Goal: Transaction & Acquisition: Purchase product/service

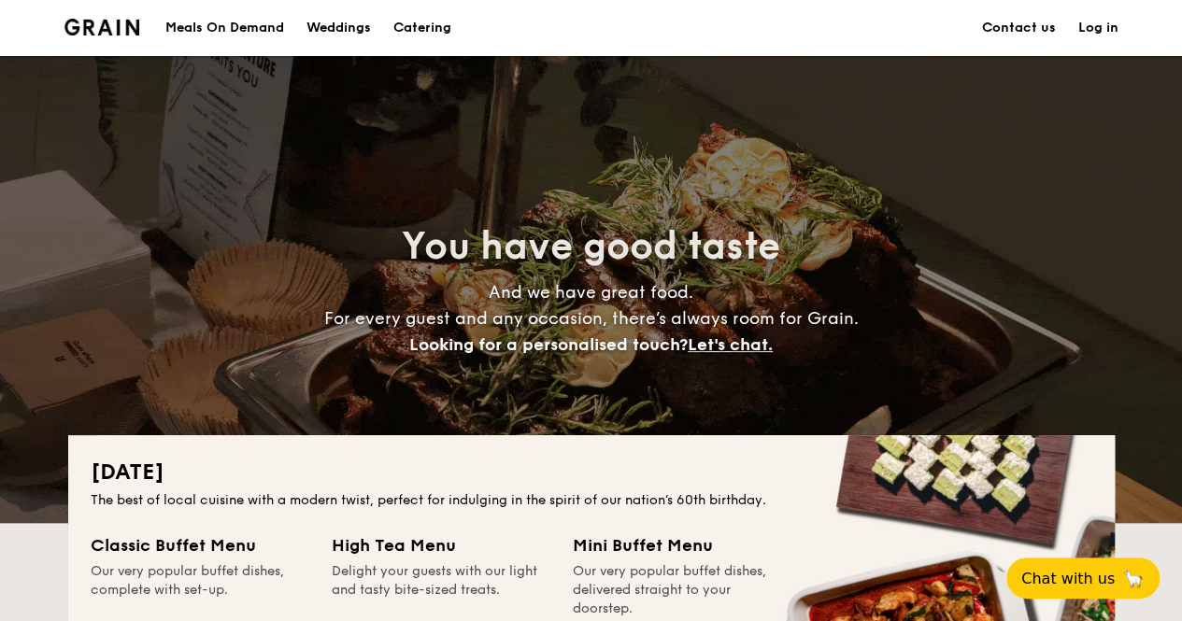
click at [256, 32] on div "Meals On Demand" at bounding box center [224, 28] width 119 height 56
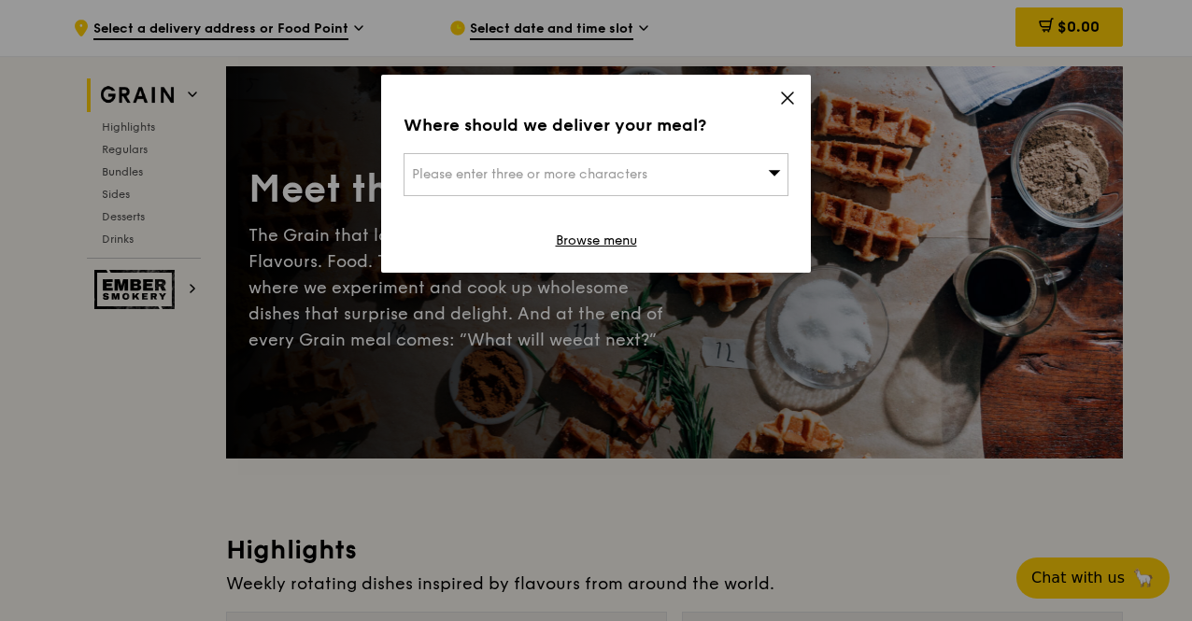
click at [672, 188] on div "Please enter three or more characters" at bounding box center [596, 174] width 385 height 43
click at [684, 162] on input "search" at bounding box center [596, 174] width 383 height 41
click at [785, 98] on icon at bounding box center [787, 98] width 17 height 17
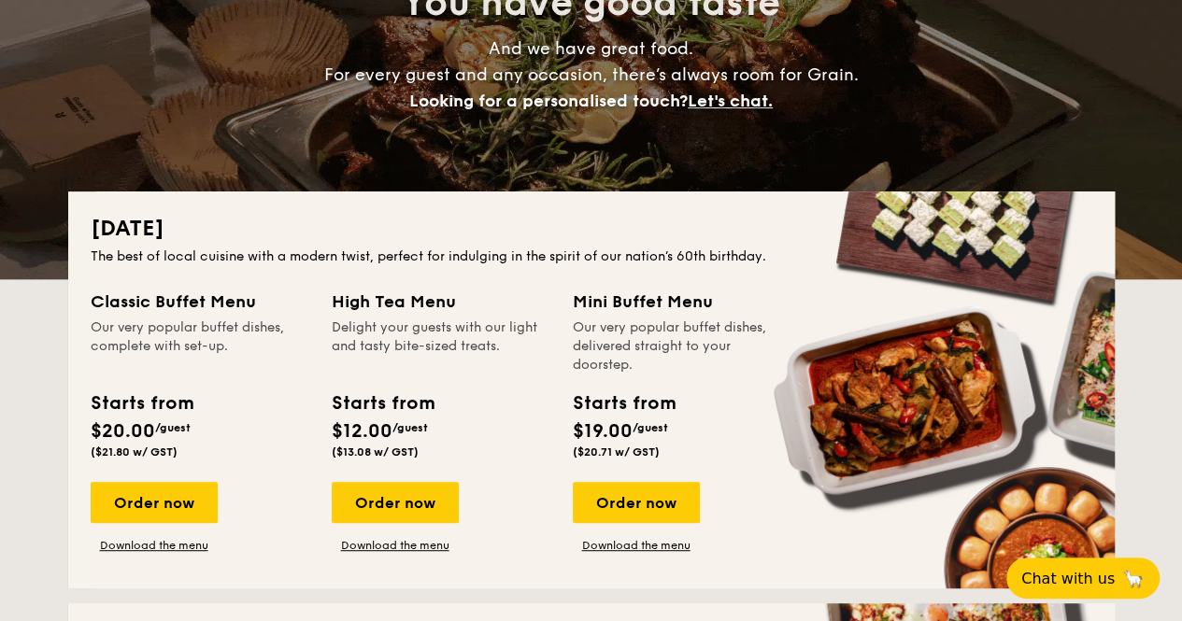
scroll to position [257, 0]
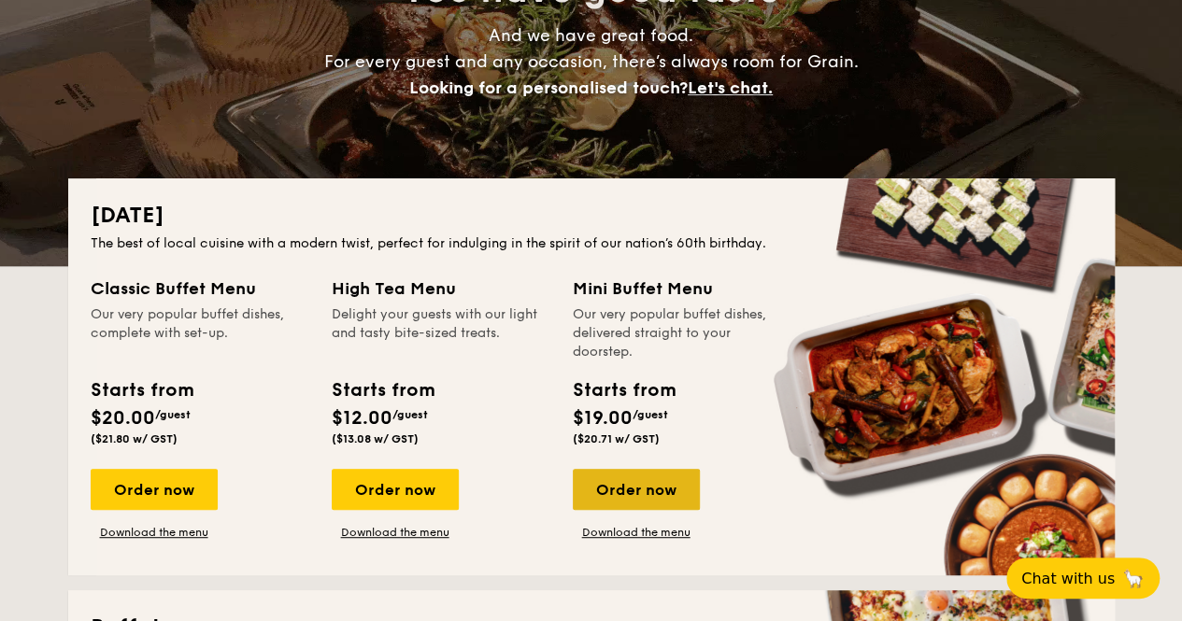
click at [655, 489] on div "Order now" at bounding box center [636, 489] width 127 height 41
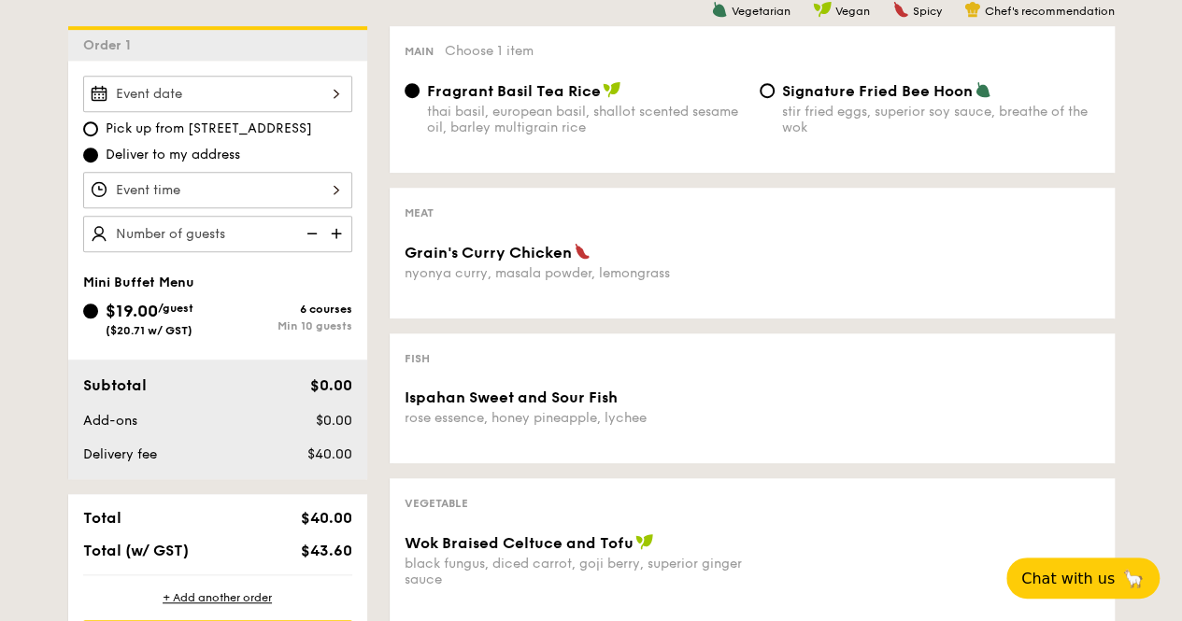
scroll to position [491, 0]
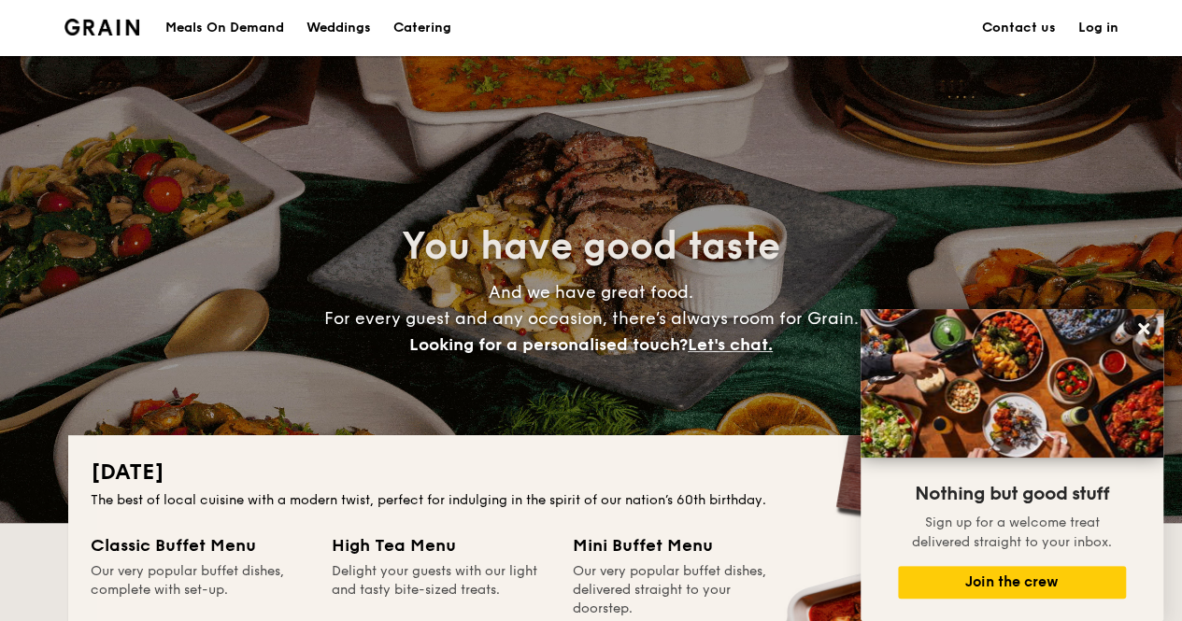
scroll to position [1, 0]
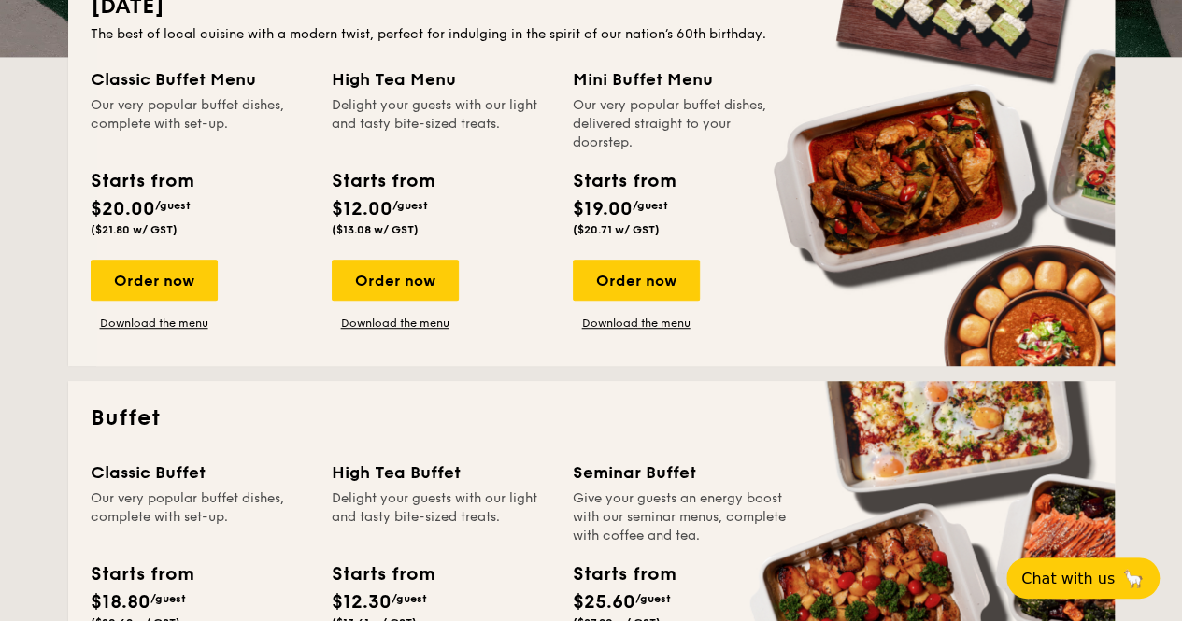
scroll to position [322, 0]
